Goal: Task Accomplishment & Management: Manage account settings

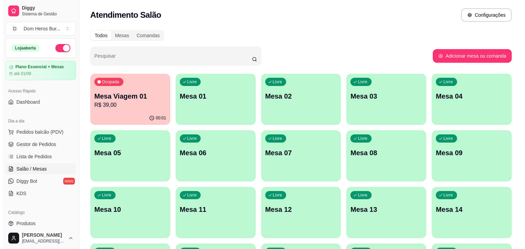
scroll to position [76, 0]
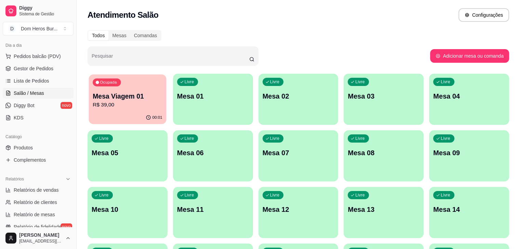
click at [102, 122] on div "00:01" at bounding box center [128, 117] width 78 height 13
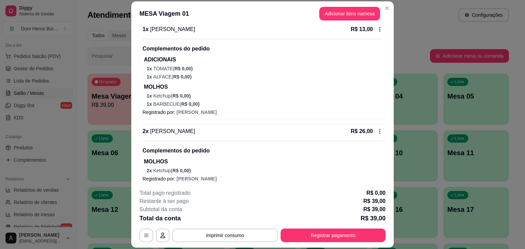
scroll to position [73, 0]
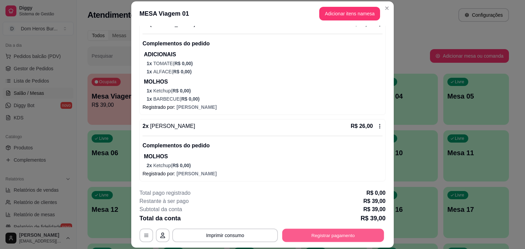
click at [303, 231] on button "Registrar pagamento" at bounding box center [333, 235] width 102 height 13
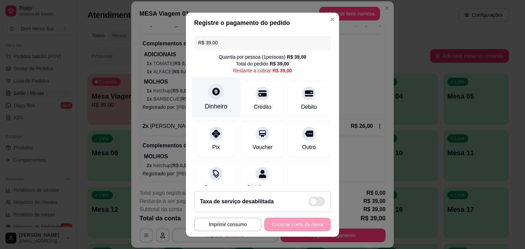
click at [208, 98] on div "Dinheiro" at bounding box center [216, 98] width 48 height 40
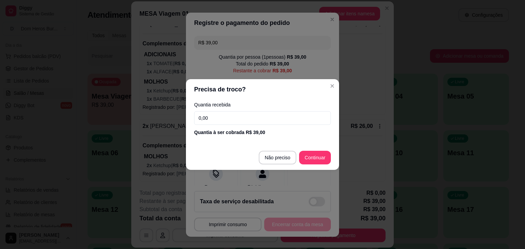
click at [215, 118] on input "0,00" at bounding box center [262, 118] width 137 height 14
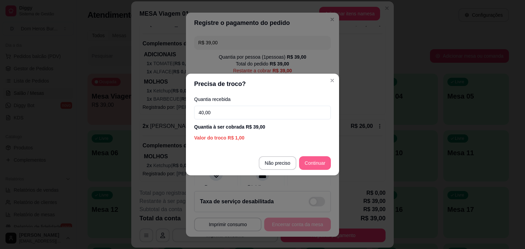
type input "40,00"
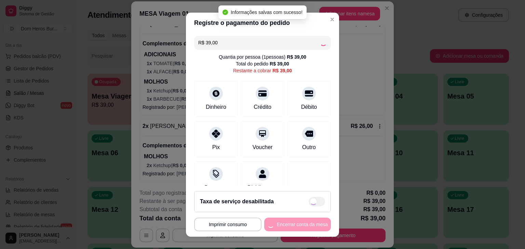
type input "R$ 0,00"
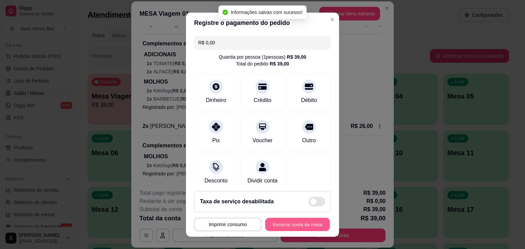
click at [287, 222] on button "Encerrar conta da mesa" at bounding box center [297, 224] width 65 height 13
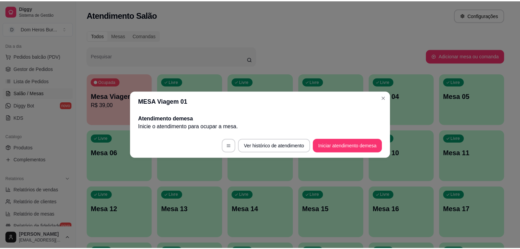
scroll to position [0, 0]
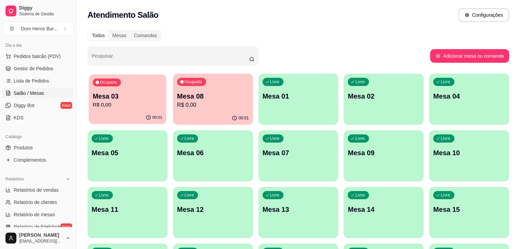
click at [120, 105] on p "R$ 0,00" at bounding box center [128, 105] width 70 height 8
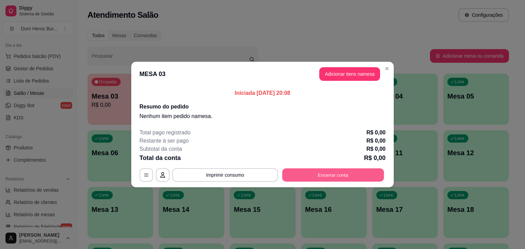
click at [312, 178] on button "Encerrar conta" at bounding box center [333, 175] width 102 height 13
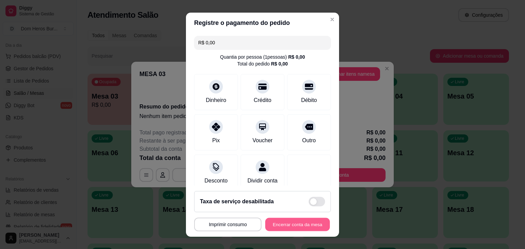
click at [313, 225] on button "Encerrar conta da mesa" at bounding box center [297, 224] width 65 height 13
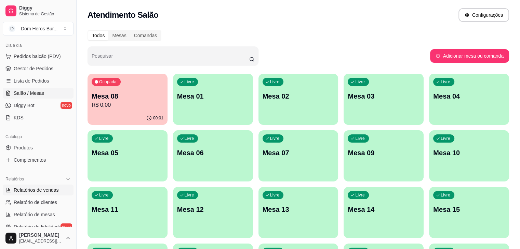
click at [42, 188] on span "Relatórios de vendas" at bounding box center [36, 190] width 45 height 7
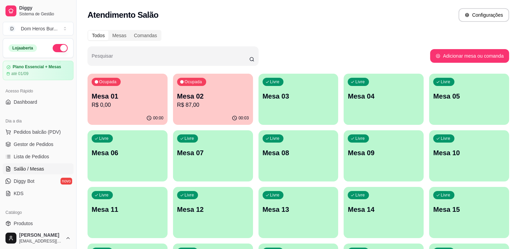
click at [177, 104] on p "R$ 87,00" at bounding box center [213, 105] width 72 height 8
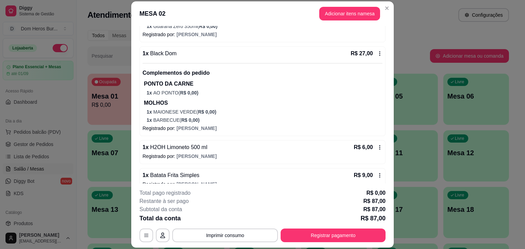
scroll to position [159, 0]
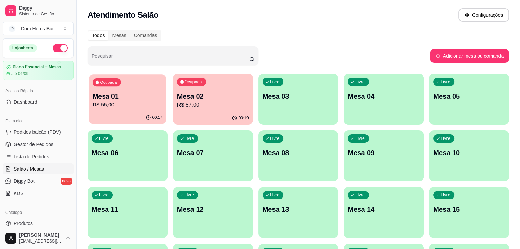
click at [122, 87] on div "Ocupada Mesa 01 R$ 55,00" at bounding box center [128, 93] width 78 height 37
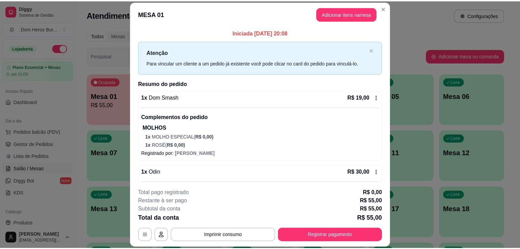
scroll to position [101, 0]
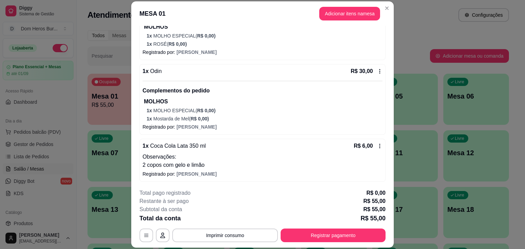
click at [274, 159] on p "Observações:" at bounding box center [263, 157] width 240 height 8
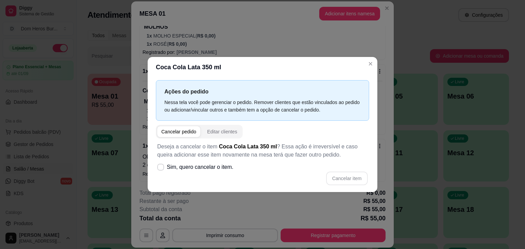
click at [204, 175] on div "Cancelar item" at bounding box center [262, 179] width 211 height 14
click at [200, 172] on label "Sim, quero cancelar o item." at bounding box center [195, 168] width 82 height 14
click at [161, 172] on input "Sim, quero cancelar o item." at bounding box center [159, 171] width 4 height 4
checkbox input "true"
click at [349, 182] on button "Cancelar item" at bounding box center [347, 179] width 42 height 14
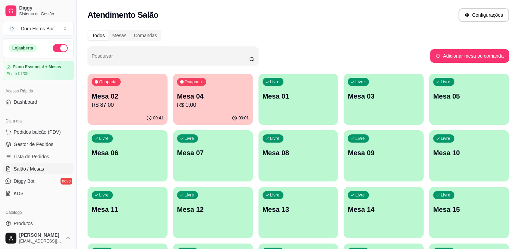
click at [0, 150] on div "Dia a dia Pedidos balcão (PDV) Gestor de Pedidos Lista de Pedidos Salão / Mesas…" at bounding box center [38, 157] width 76 height 89
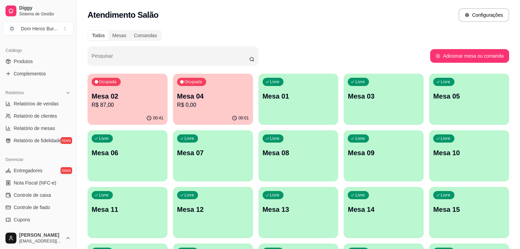
scroll to position [164, 0]
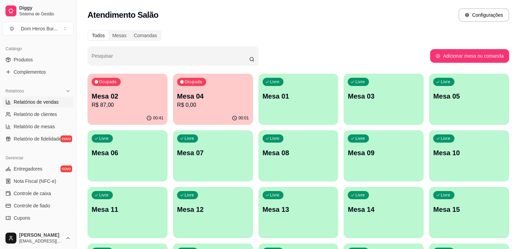
click at [49, 105] on span "Relatórios de vendas" at bounding box center [36, 102] width 45 height 7
select select "ALL"
select select "0"
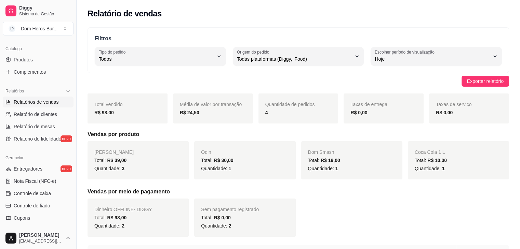
click at [0, 74] on div "Catálogo Produtos Complementos" at bounding box center [38, 61] width 76 height 40
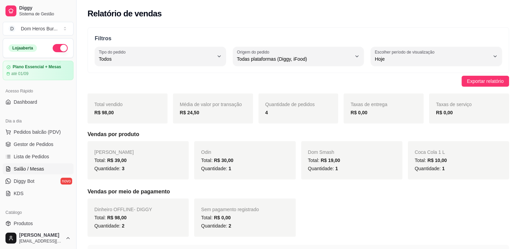
click at [45, 172] on link "Salão / Mesas" at bounding box center [38, 169] width 71 height 11
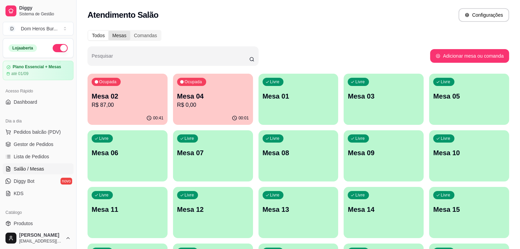
click at [127, 32] on div "Mesas" at bounding box center [119, 36] width 22 height 10
click at [108, 31] on input "Mesas" at bounding box center [108, 31] width 0 height 0
click at [141, 100] on p "Mesa 02" at bounding box center [128, 96] width 70 height 9
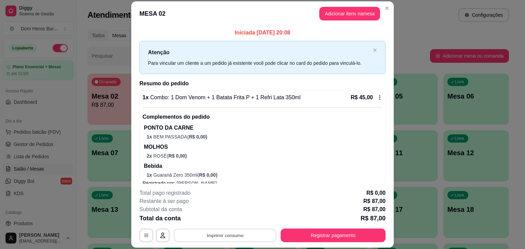
click at [243, 235] on button "Imprimir consumo" at bounding box center [225, 235] width 103 height 13
click at [219, 222] on button "IMPRESSORA" at bounding box center [225, 220] width 48 height 11
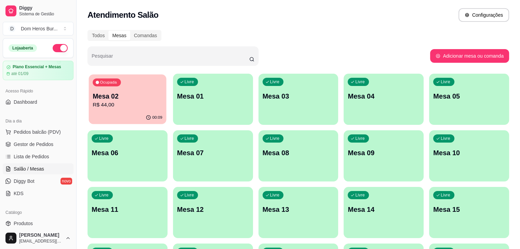
click at [123, 100] on p "Mesa 02" at bounding box center [128, 96] width 70 height 9
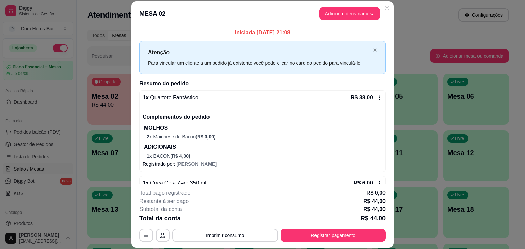
scroll to position [38, 0]
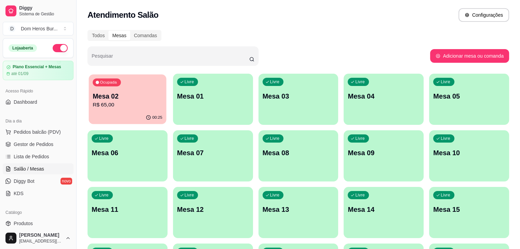
click at [133, 84] on div "Ocupada Mesa 02 R$ 65,00" at bounding box center [128, 93] width 78 height 37
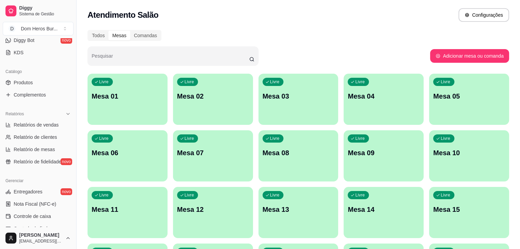
scroll to position [147, 0]
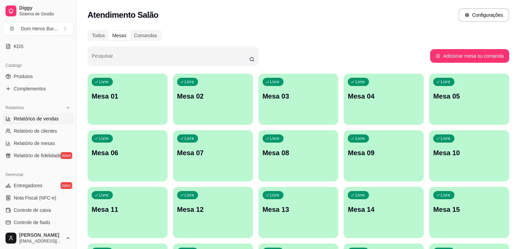
click at [56, 121] on span "Relatórios de vendas" at bounding box center [36, 119] width 45 height 7
select select "ALL"
select select "0"
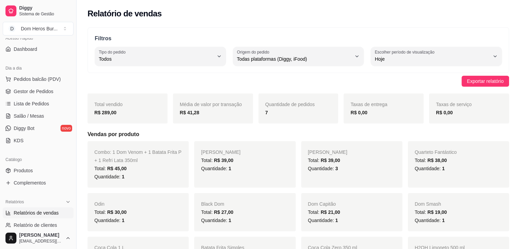
scroll to position [21, 0]
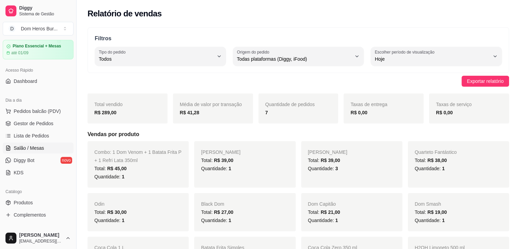
click at [37, 145] on span "Salão / Mesas" at bounding box center [29, 148] width 30 height 7
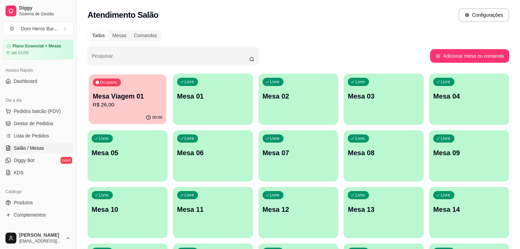
click at [127, 100] on p "Mesa Viagem 01" at bounding box center [128, 96] width 70 height 9
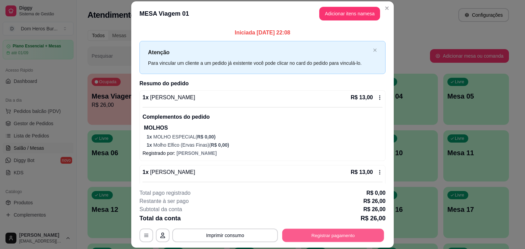
click at [293, 231] on button "Registrar pagamento" at bounding box center [333, 235] width 102 height 13
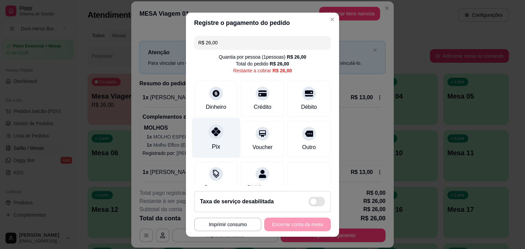
click at [206, 145] on div "Pix" at bounding box center [216, 138] width 48 height 40
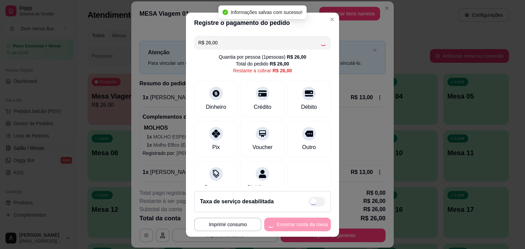
type input "R$ 0,00"
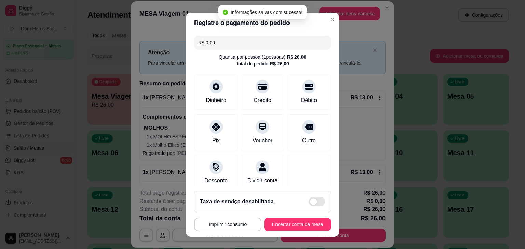
click at [303, 217] on footer "**********" at bounding box center [262, 211] width 153 height 51
click at [302, 224] on button "Encerrar conta da mesa" at bounding box center [297, 224] width 65 height 13
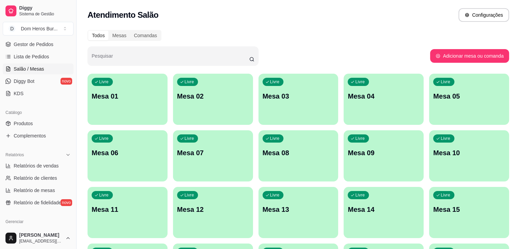
scroll to position [123, 0]
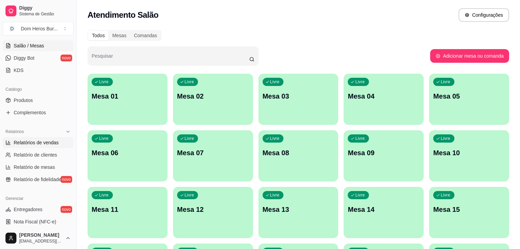
click at [43, 139] on span "Relatórios de vendas" at bounding box center [36, 142] width 45 height 7
select select "ALL"
select select "0"
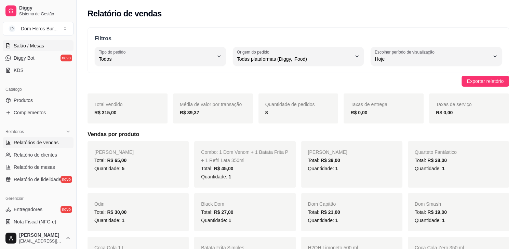
click at [27, 45] on span "Salão / Mesas" at bounding box center [29, 45] width 30 height 7
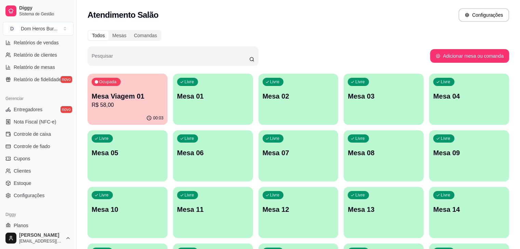
scroll to position [242, 0]
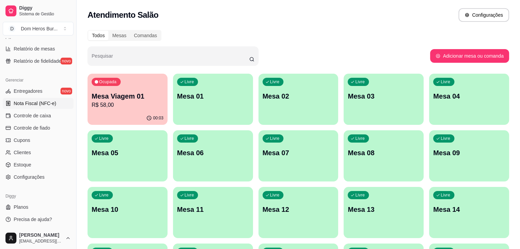
click at [30, 104] on span "Nota Fiscal (NFC-e)" at bounding box center [35, 103] width 42 height 7
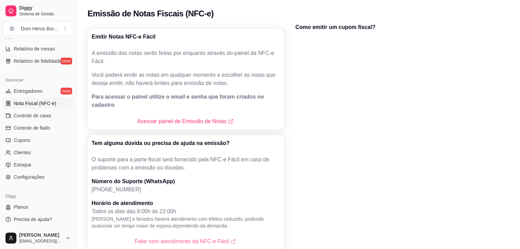
click at [195, 238] on link "Falar com atendimento da NFC-e Fácil" at bounding box center [186, 242] width 103 height 8
click at [179, 118] on link "Acessar painel de Emissão de Notas" at bounding box center [185, 122] width 97 height 8
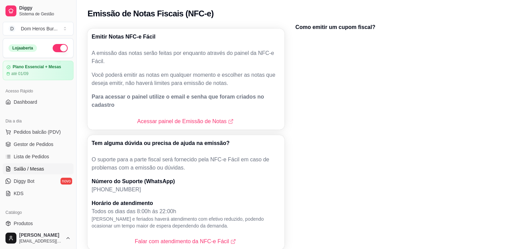
click at [36, 168] on span "Salão / Mesas" at bounding box center [29, 169] width 30 height 7
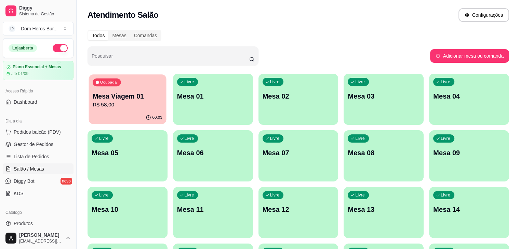
click at [114, 94] on p "Mesa Viagem 01" at bounding box center [128, 96] width 70 height 9
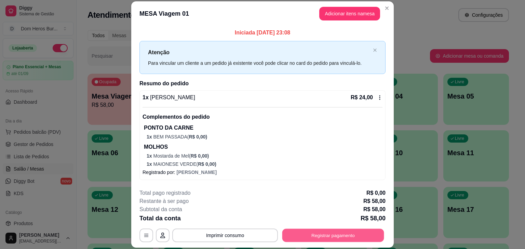
click at [308, 234] on button "Registrar pagamento" at bounding box center [333, 235] width 102 height 13
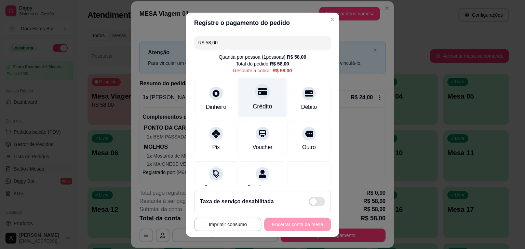
click at [259, 91] on icon at bounding box center [262, 91] width 9 height 9
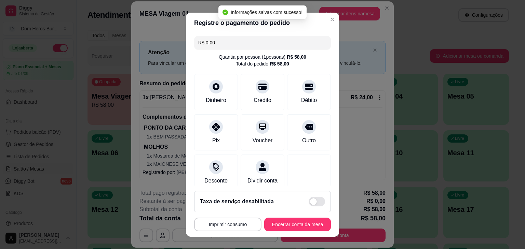
type input "R$ 0,00"
click at [294, 225] on button "Encerrar conta da mesa" at bounding box center [297, 224] width 65 height 13
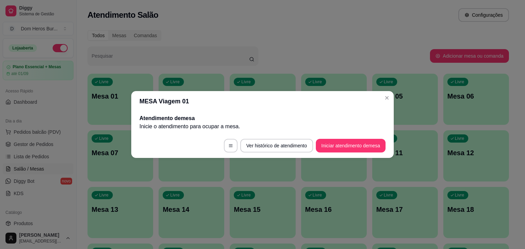
click at [131, 97] on header "MESA Viagem 01" at bounding box center [262, 101] width 262 height 21
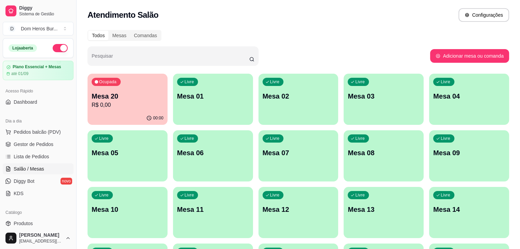
click at [0, 171] on div "Dia a dia Pedidos balcão (PDV) Gestor de Pedidos Lista de Pedidos Salão / Mesas…" at bounding box center [38, 157] width 76 height 89
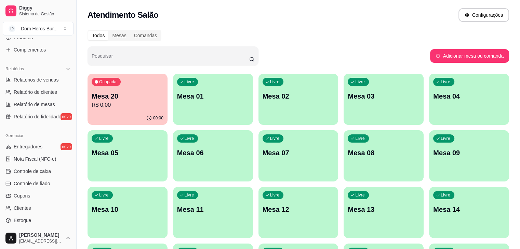
scroll to position [219, 0]
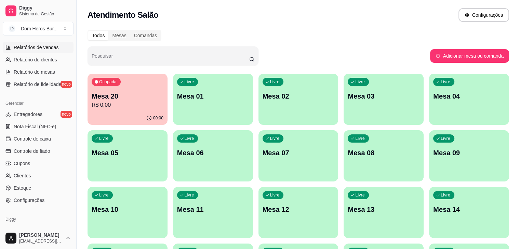
click at [43, 49] on span "Relatórios de vendas" at bounding box center [36, 47] width 45 height 7
select select "ALL"
select select "0"
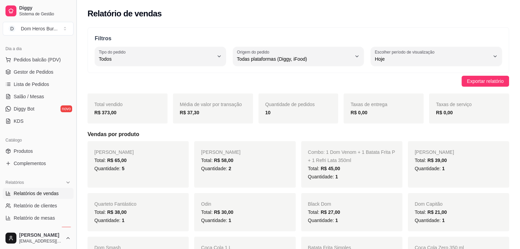
scroll to position [42, 0]
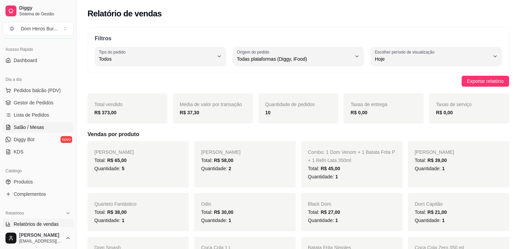
click at [38, 129] on span "Salão / Mesas" at bounding box center [29, 127] width 30 height 7
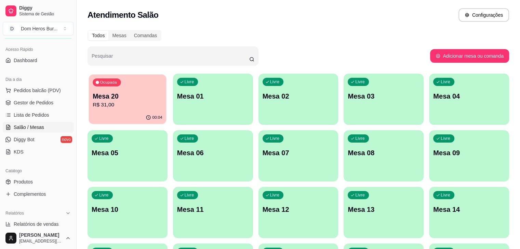
click at [119, 96] on p "Mesa 20" at bounding box center [128, 96] width 70 height 9
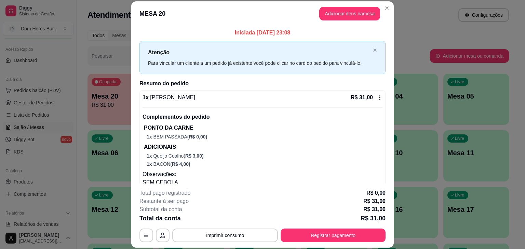
click at [207, 92] on div "1 x Dom Calabresa R$ 31,00 Complementos do pedido PONTO DA CARNE 1 x BEM PASSAD…" at bounding box center [262, 145] width 246 height 109
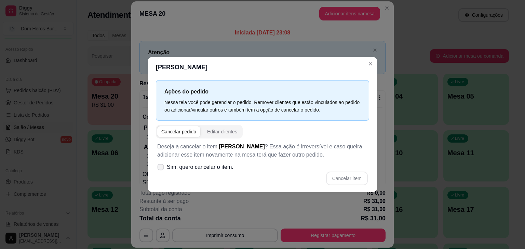
click at [209, 170] on span "Sim, quero cancelar o item." at bounding box center [200, 167] width 67 height 8
click at [161, 170] on input "Sim, quero cancelar o item." at bounding box center [159, 171] width 4 height 4
checkbox input "true"
click at [345, 177] on button "Cancelar item" at bounding box center [346, 178] width 41 height 13
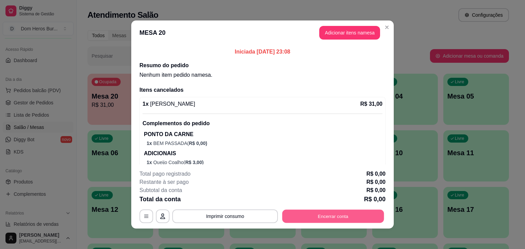
click at [339, 219] on button "Encerrar conta" at bounding box center [333, 216] width 102 height 13
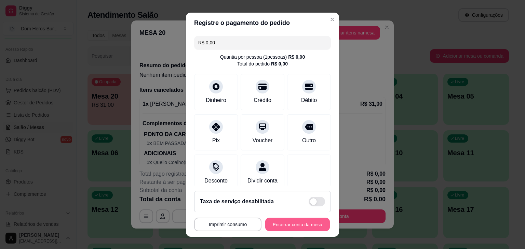
click at [295, 223] on button "Encerrar conta da mesa" at bounding box center [297, 224] width 65 height 13
